Goal: Navigation & Orientation: Find specific page/section

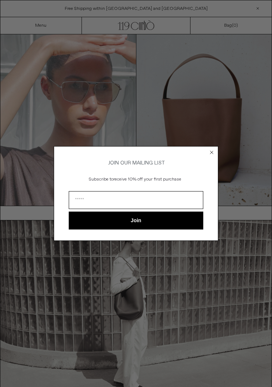
click at [208, 156] on form "JOIN OUR MAILING LIST Subscribe to receive 10% off your first purchase Join ***…" at bounding box center [136, 193] width 165 height 94
click at [213, 149] on circle "Close dialog" at bounding box center [211, 152] width 7 height 7
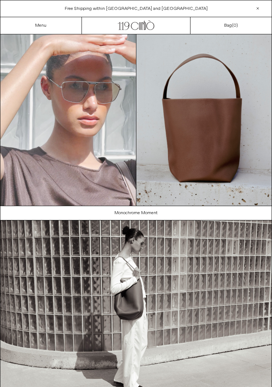
click at [49, 25] on div "Menu" at bounding box center [41, 25] width 82 height 17
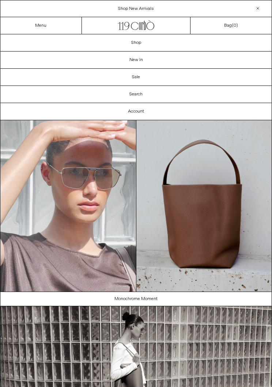
click at [145, 43] on link "Shop" at bounding box center [135, 42] width 271 height 17
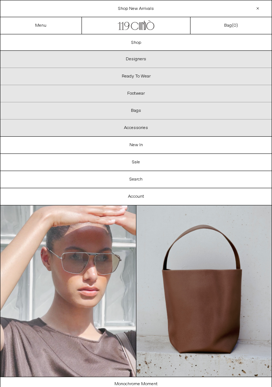
click at [145, 57] on p "Designers" at bounding box center [135, 59] width 271 height 17
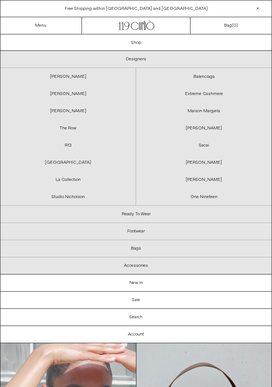
click at [218, 93] on link "Extreme Cashmere" at bounding box center [204, 93] width 136 height 17
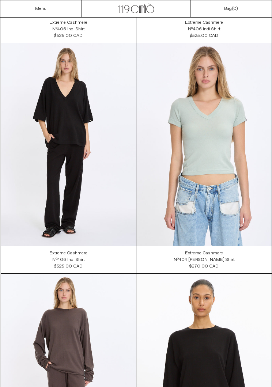
scroll to position [470, 0]
click at [68, 162] on at bounding box center [68, 144] width 135 height 203
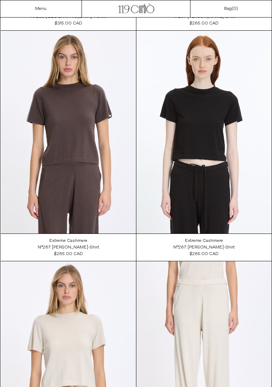
scroll to position [1405, 0]
click at [45, 3] on div "Menu" at bounding box center [41, 8] width 82 height 17
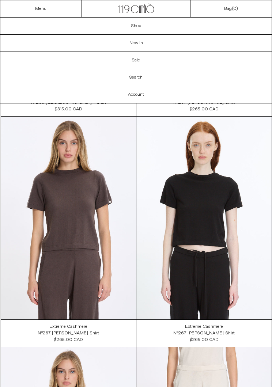
click at [143, 25] on link "Shop" at bounding box center [135, 26] width 271 height 17
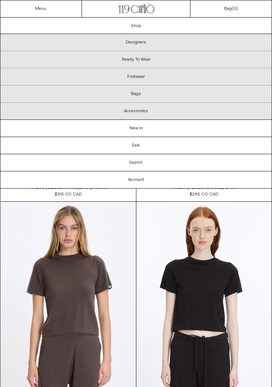
click at [147, 41] on p "Designers" at bounding box center [135, 42] width 271 height 17
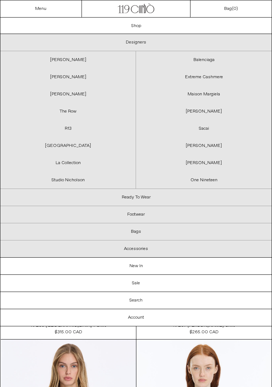
click at [71, 122] on link "R13" at bounding box center [67, 128] width 135 height 17
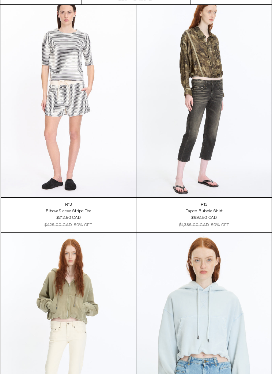
scroll to position [1674, 0]
